Goal: Information Seeking & Learning: Learn about a topic

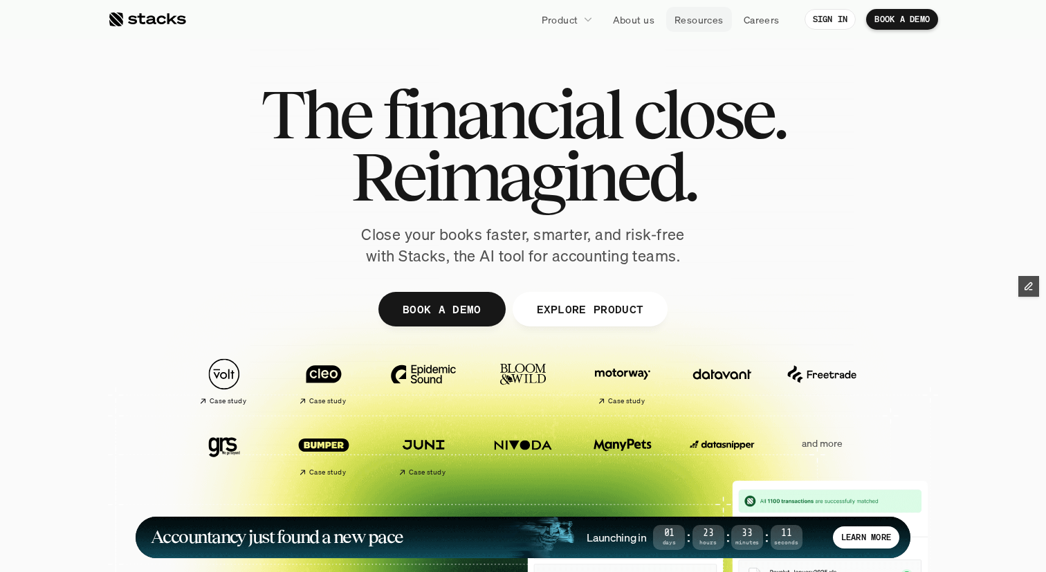
click at [700, 22] on p "Resources" at bounding box center [699, 19] width 49 height 15
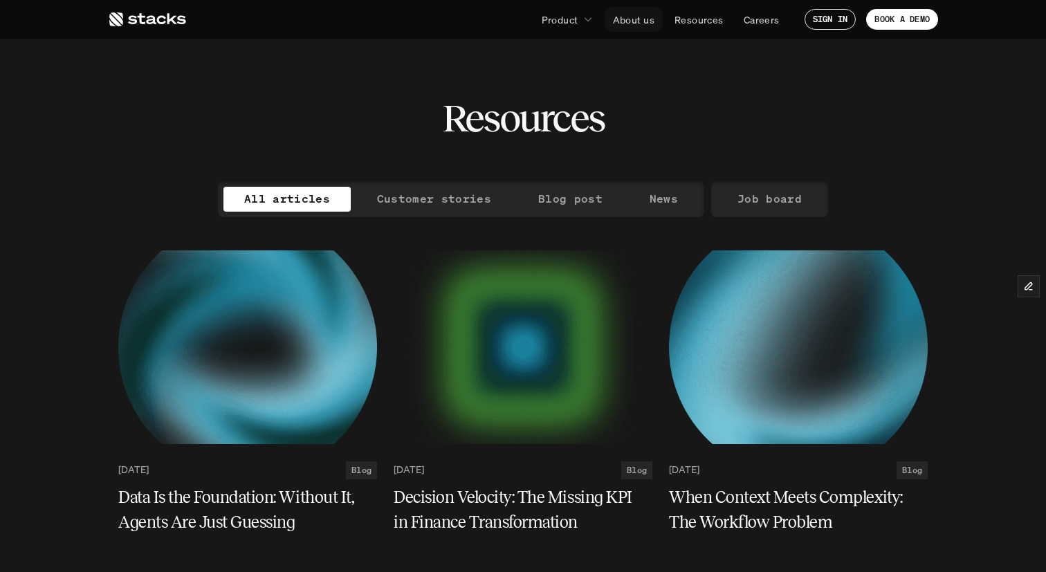
click at [631, 17] on p "About us" at bounding box center [634, 19] width 42 height 15
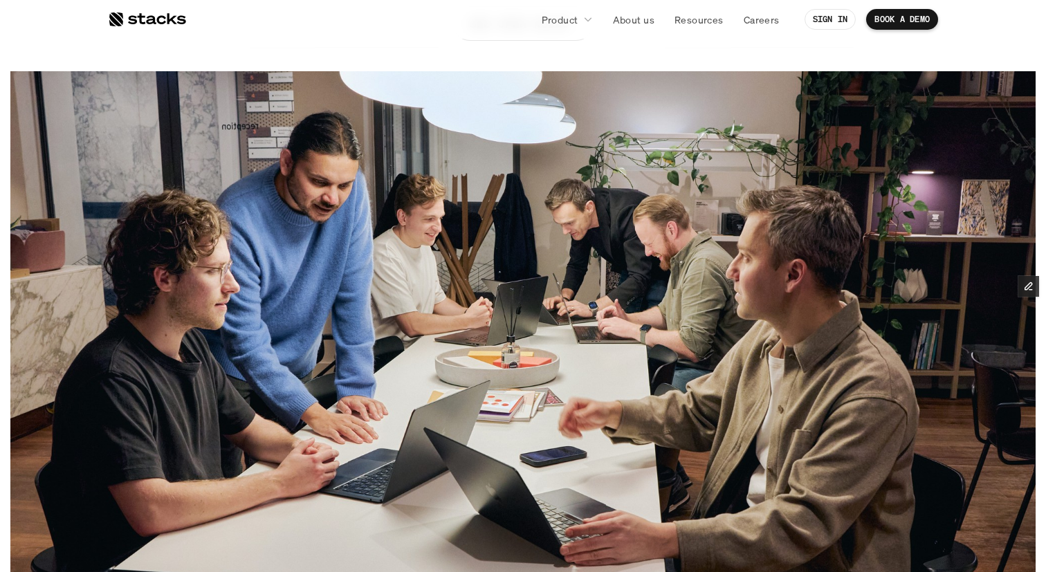
scroll to position [318, 0]
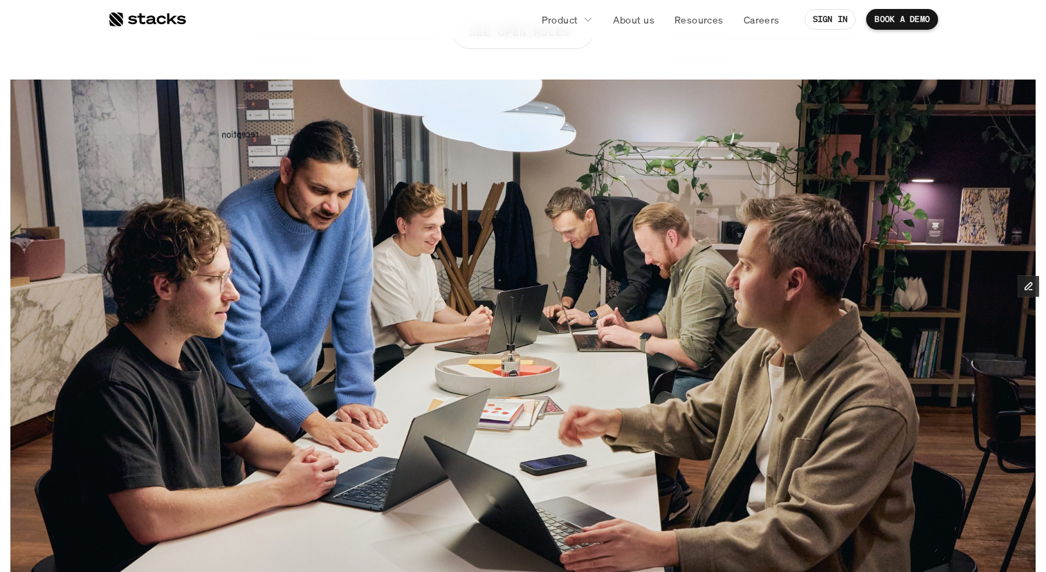
click at [168, 20] on div at bounding box center [147, 19] width 78 height 17
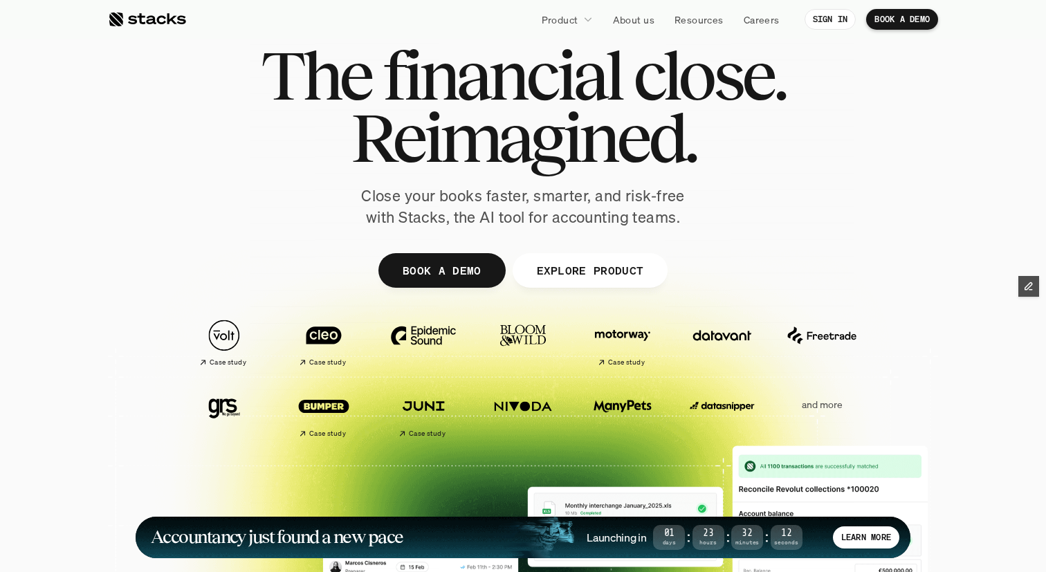
scroll to position [55, 0]
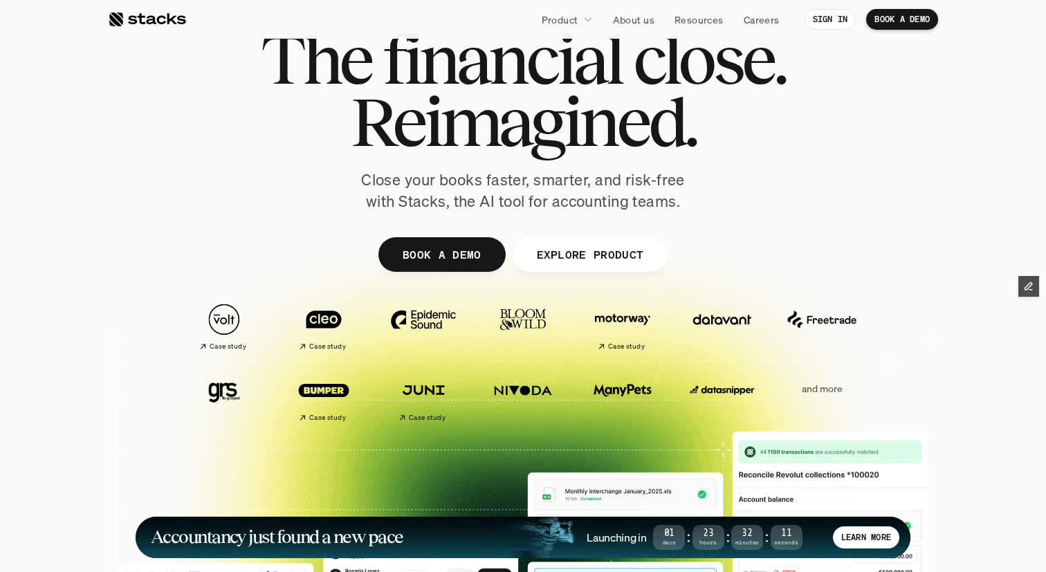
click at [709, 318] on img at bounding box center [723, 320] width 78 height 54
click at [638, 312] on img at bounding box center [623, 320] width 78 height 54
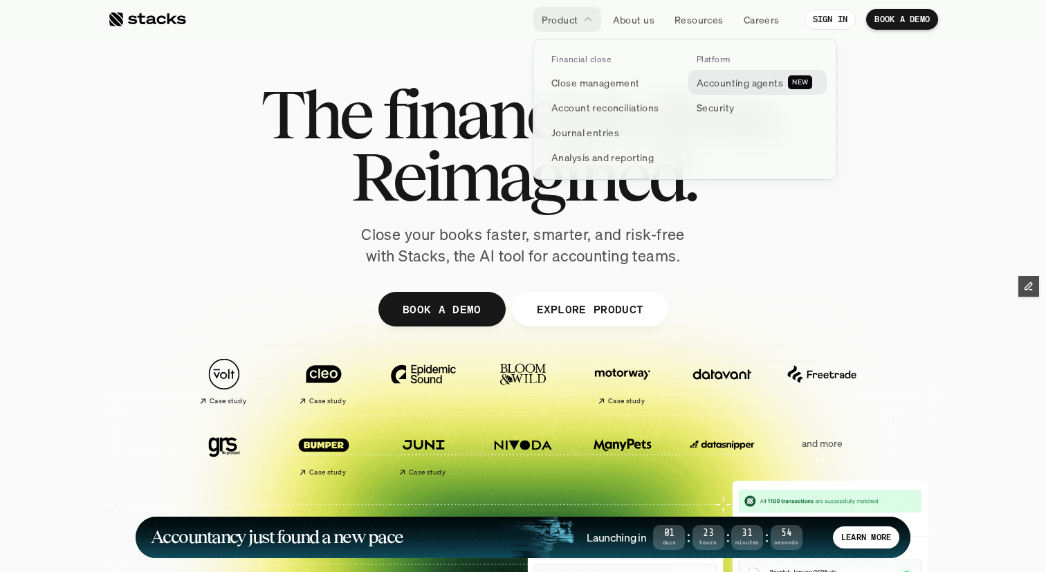
click at [711, 87] on p "Accounting agents" at bounding box center [740, 82] width 87 height 15
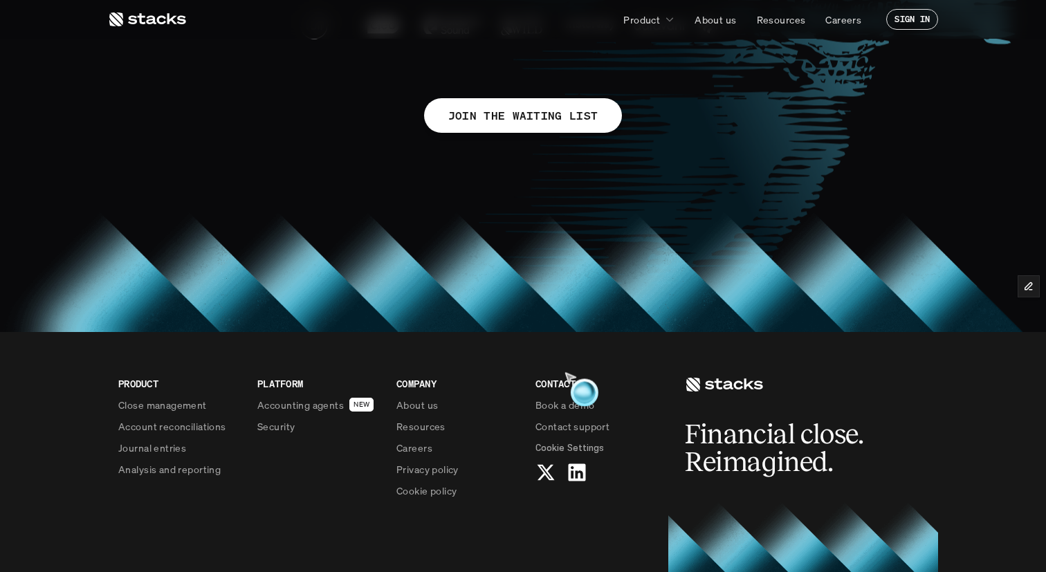
scroll to position [1003, 0]
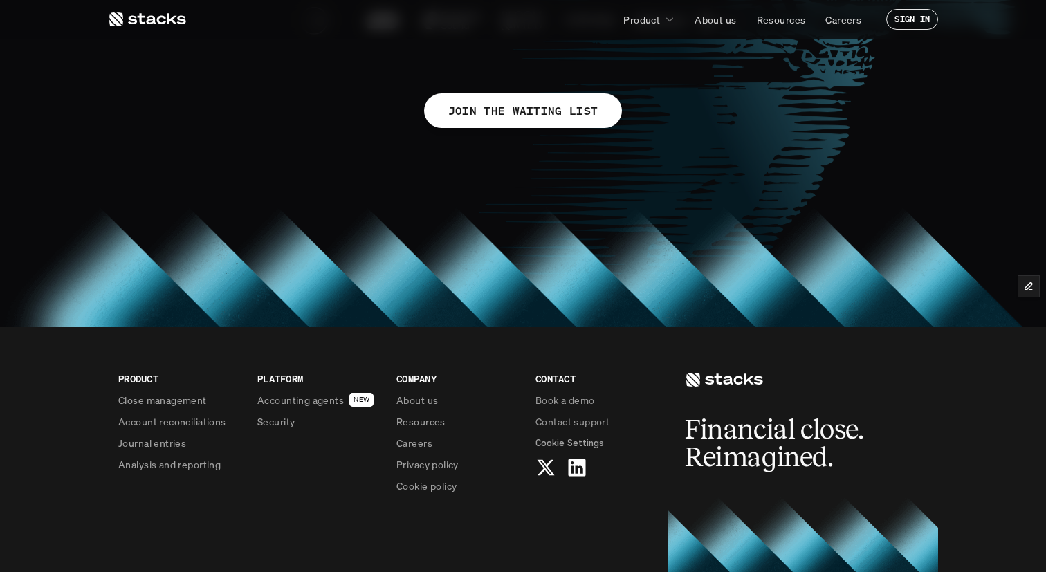
click at [583, 475] on use at bounding box center [576, 467] width 17 height 17
